Goal: Find specific fact: Find contact information

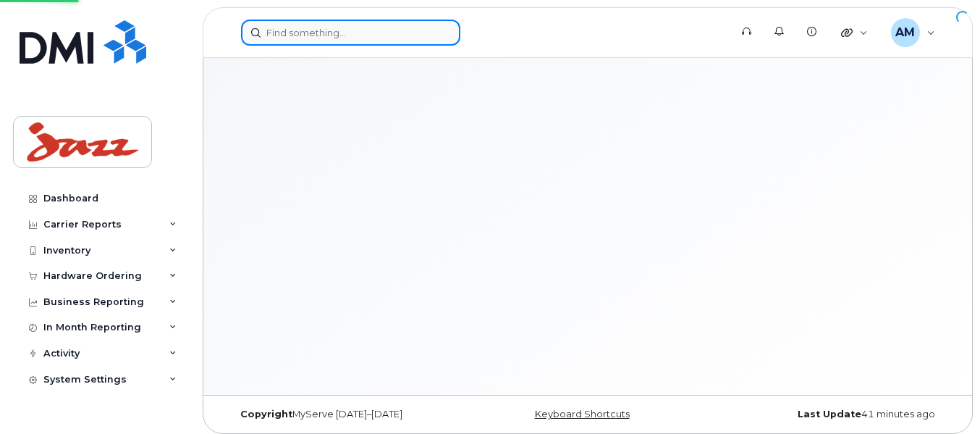
click at [357, 29] on input at bounding box center [350, 33] width 219 height 26
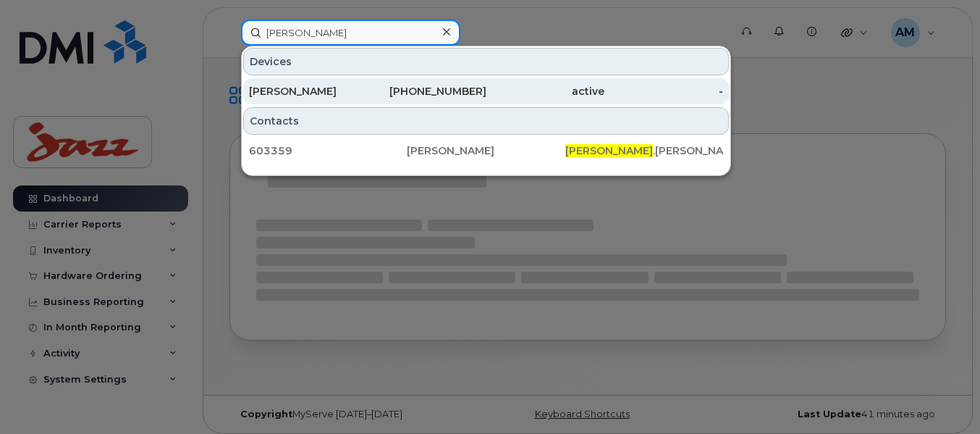
type input "[PERSON_NAME]"
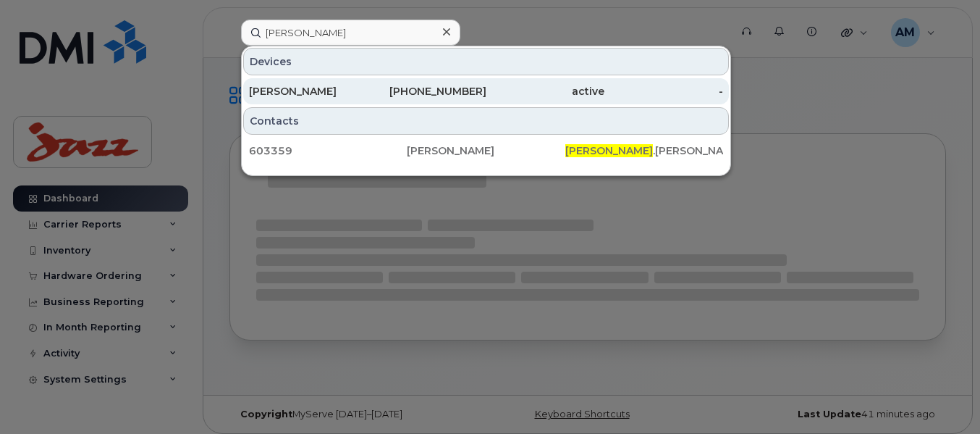
click at [346, 94] on div "[PERSON_NAME]" at bounding box center [308, 91] width 119 height 14
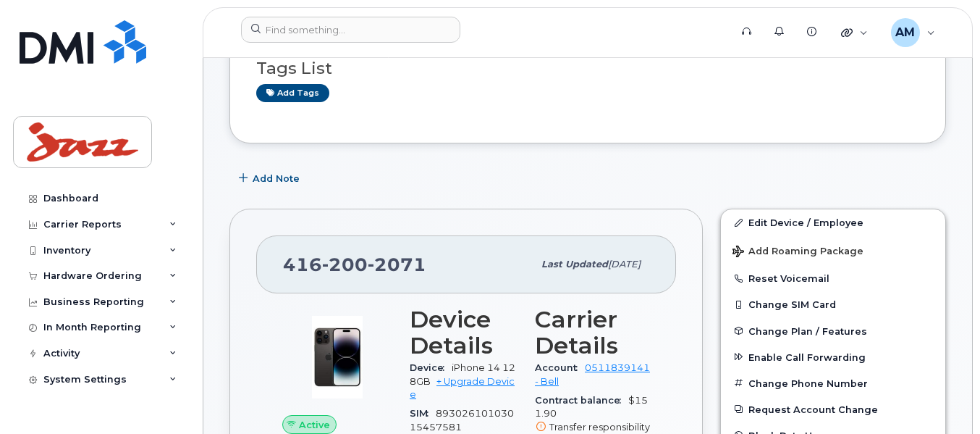
scroll to position [145, 0]
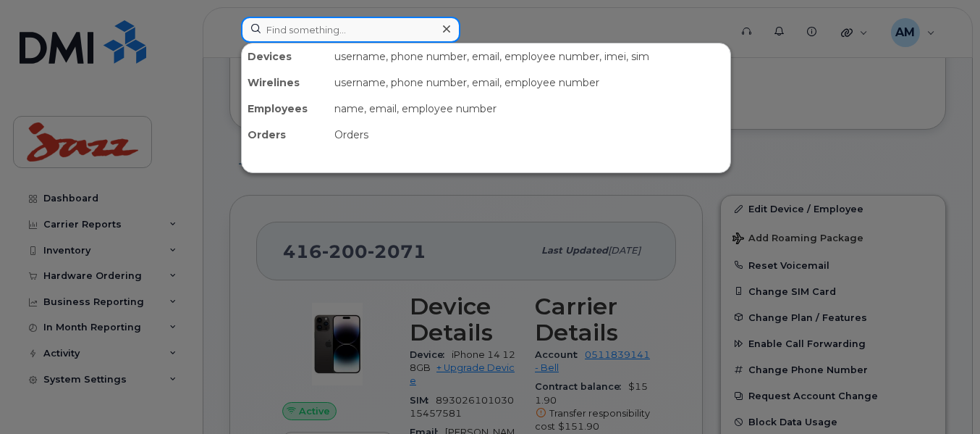
click at [359, 24] on input at bounding box center [350, 30] width 219 height 26
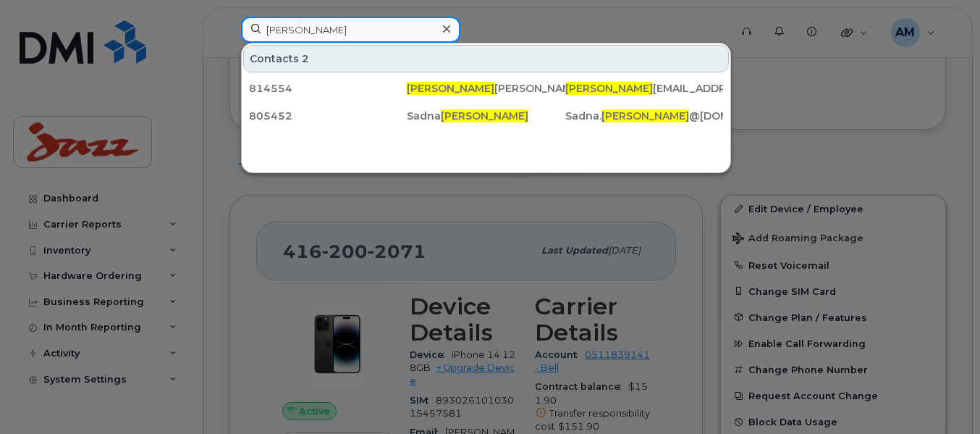
type input "kassan"
